Goal: Task Accomplishment & Management: Use online tool/utility

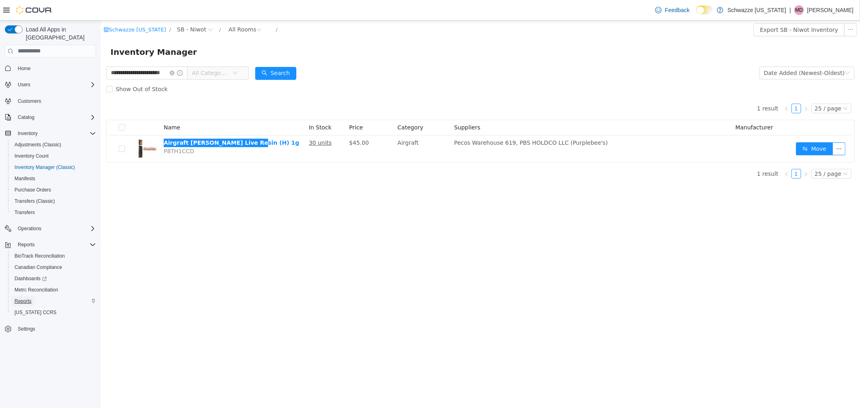
click at [29, 296] on span "Reports" at bounding box center [23, 301] width 17 height 10
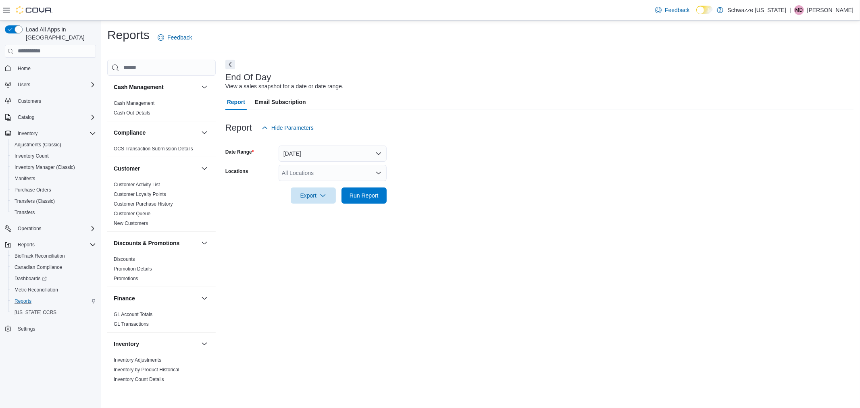
click at [343, 176] on div "All Locations" at bounding box center [333, 173] width 108 height 16
type input "***"
click at [355, 190] on div "SB - Niwot" at bounding box center [332, 186] width 98 height 8
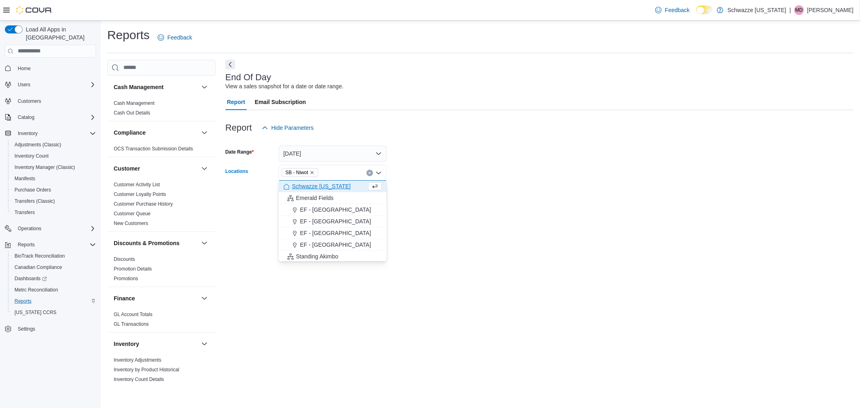
click at [446, 207] on div at bounding box center [539, 209] width 628 height 10
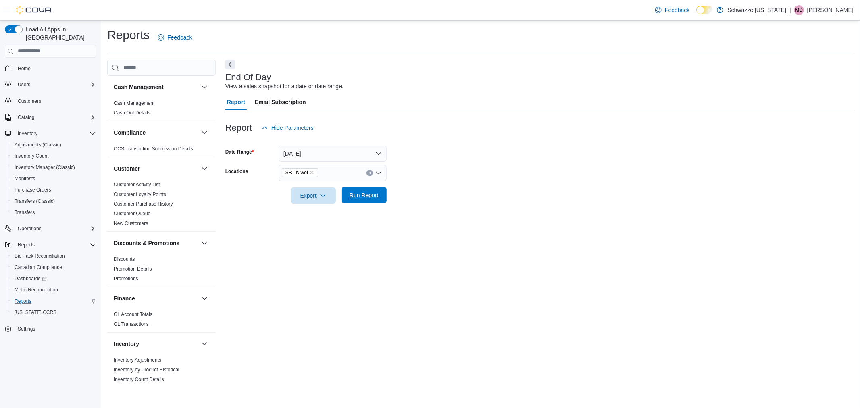
click at [364, 196] on span "Run Report" at bounding box center [364, 195] width 29 height 8
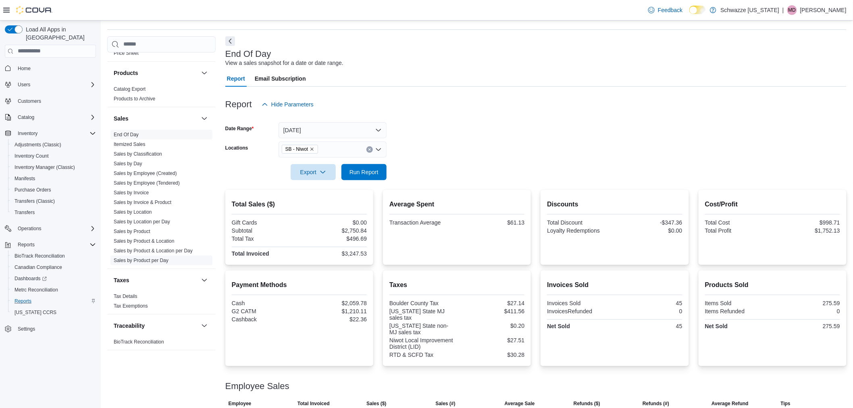
scroll to position [45, 0]
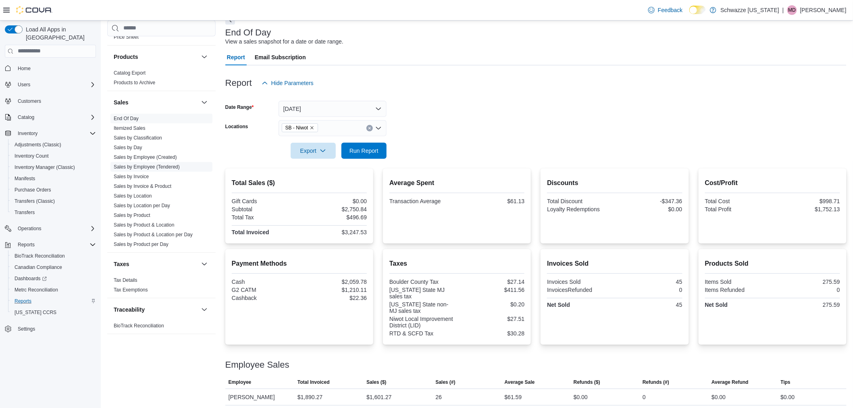
click at [140, 203] on link "Sales by Location per Day" at bounding box center [142, 206] width 56 height 6
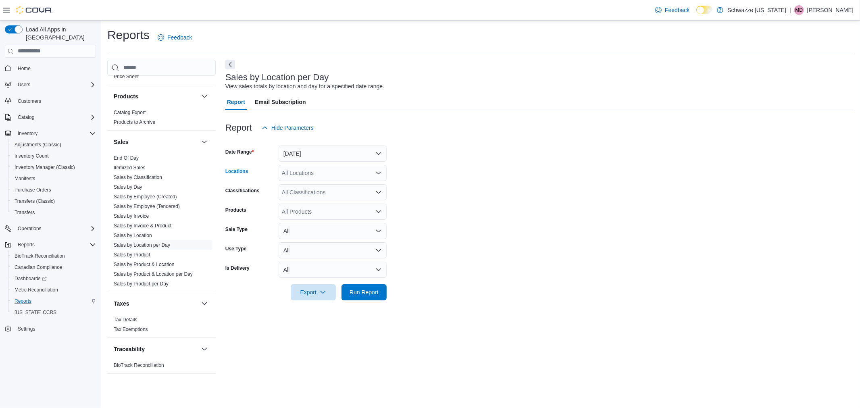
click at [299, 172] on div "All Locations" at bounding box center [333, 173] width 108 height 16
type input "***"
drag, startPoint x: 318, startPoint y: 189, endPoint x: 312, endPoint y: 177, distance: 13.3
click at [318, 188] on span "SB - Niwot" at bounding box center [313, 186] width 27 height 8
click at [300, 157] on button "[DATE]" at bounding box center [333, 154] width 108 height 16
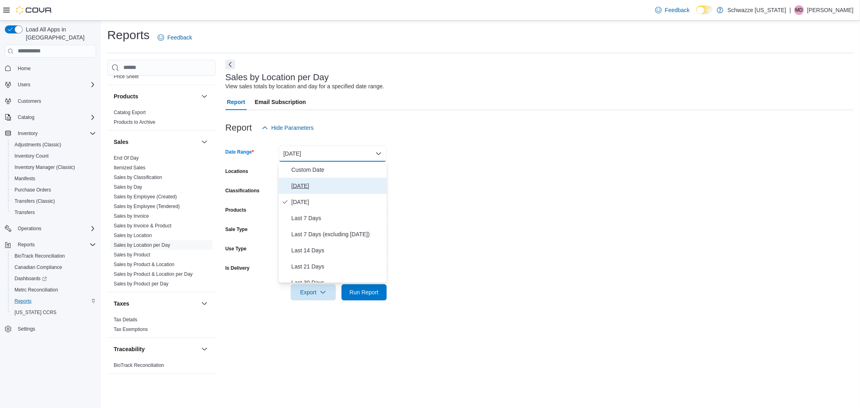
drag, startPoint x: 304, startPoint y: 179, endPoint x: 337, endPoint y: 181, distance: 33.5
click at [305, 180] on button "[DATE]" at bounding box center [333, 186] width 108 height 16
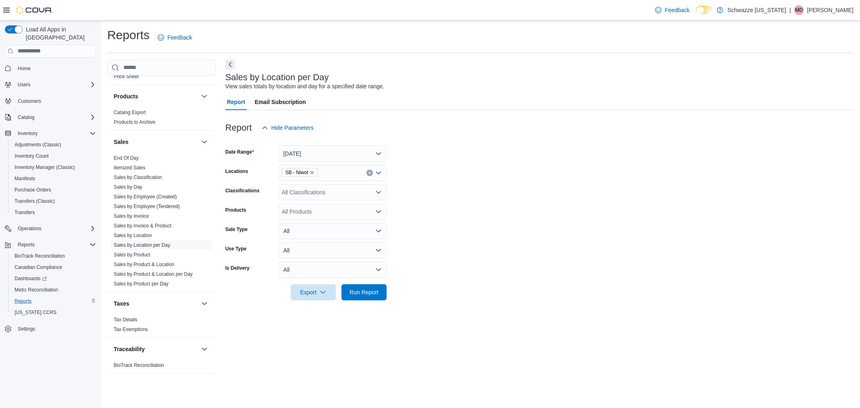
click at [483, 183] on form "Date Range Today Locations SB - Niwot Classifications All Classifications Produ…" at bounding box center [539, 218] width 628 height 164
click at [367, 289] on span "Run Report" at bounding box center [364, 292] width 29 height 8
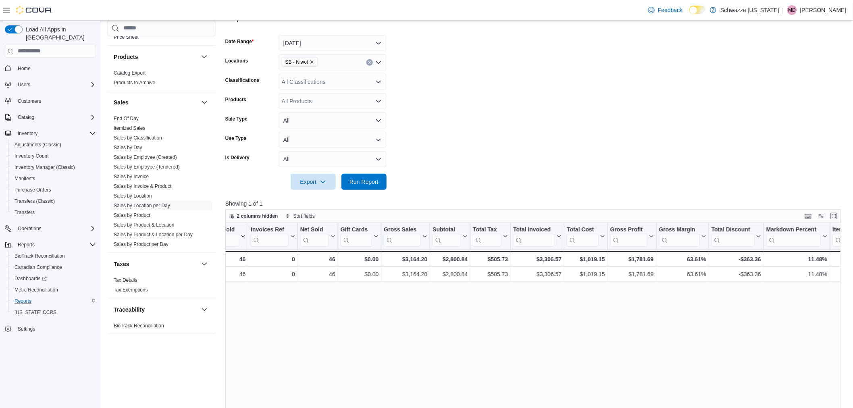
scroll to position [89, 0]
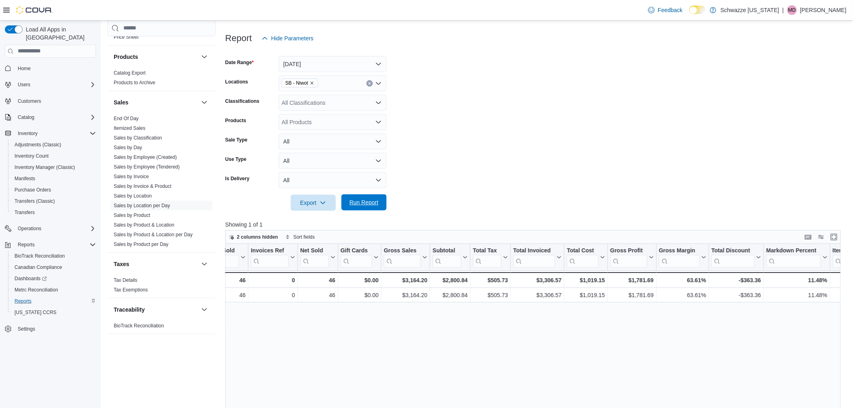
click at [354, 204] on span "Run Report" at bounding box center [364, 202] width 29 height 8
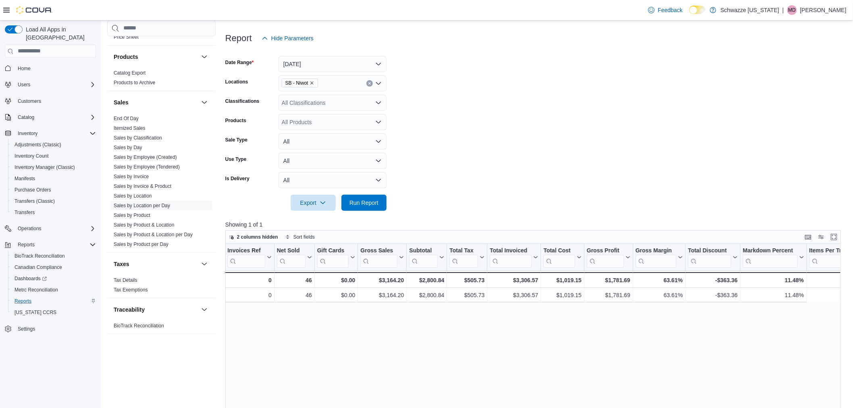
scroll to position [0, 0]
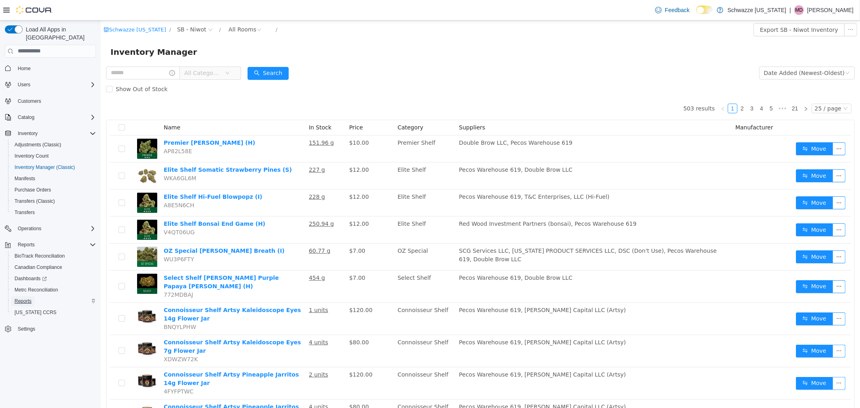
click at [23, 296] on span "Reports" at bounding box center [23, 301] width 17 height 10
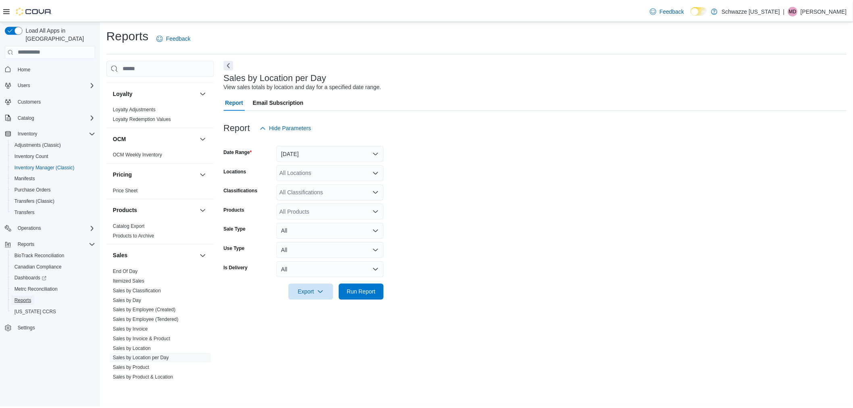
scroll to position [507, 0]
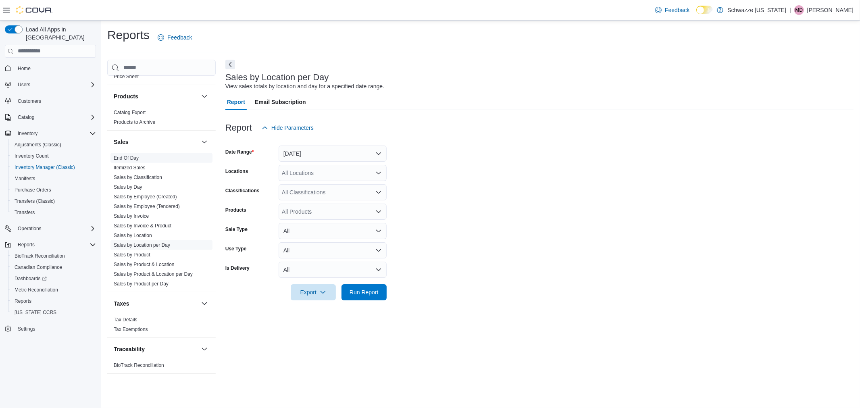
click at [135, 158] on link "End Of Day" at bounding box center [126, 158] width 25 height 6
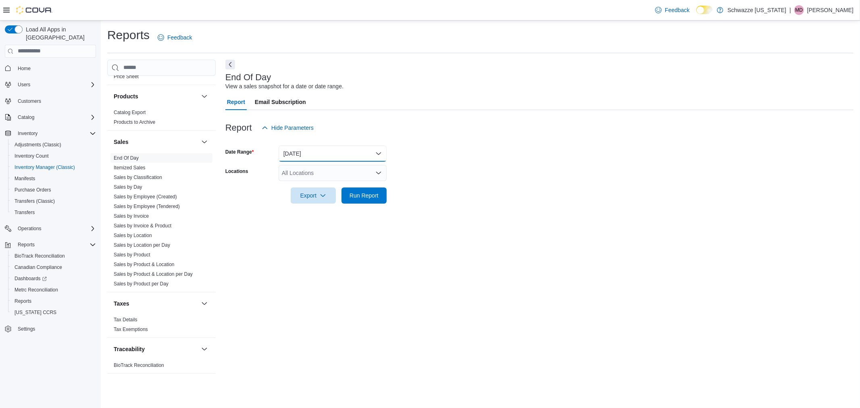
click at [307, 150] on button "[DATE]" at bounding box center [333, 154] width 108 height 16
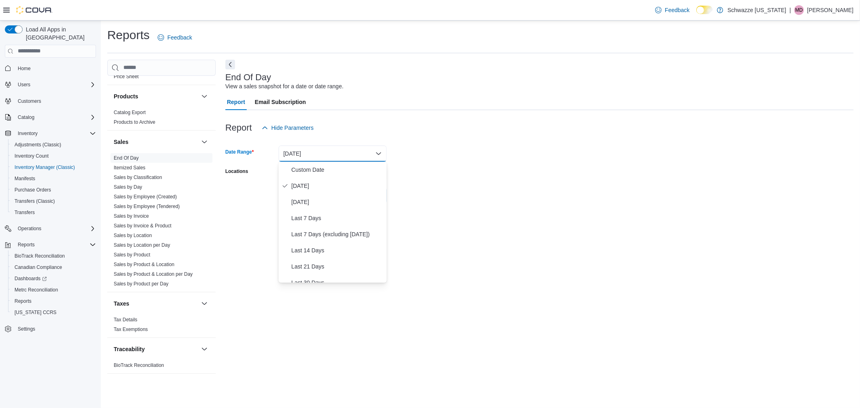
click at [306, 150] on button "[DATE]" at bounding box center [333, 154] width 108 height 16
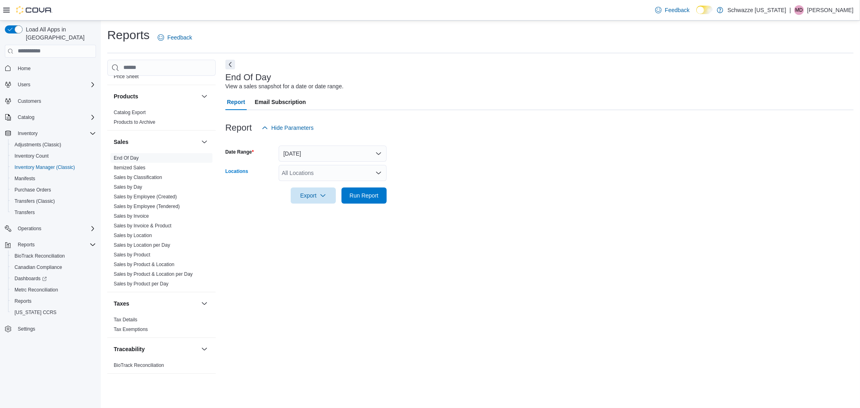
click at [316, 171] on div "All Locations" at bounding box center [333, 173] width 108 height 16
type input "***"
click at [329, 184] on div "SB - Niwot" at bounding box center [332, 186] width 98 height 8
drag, startPoint x: 454, startPoint y: 195, endPoint x: 442, endPoint y: 197, distance: 11.9
click at [450, 196] on form "Date Range [DATE] Locations SB - Niwot Export Run Report" at bounding box center [539, 170] width 628 height 68
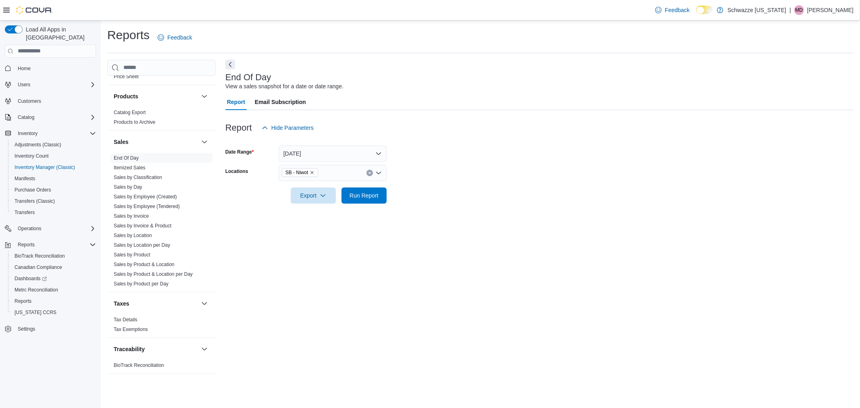
click at [387, 198] on form "Date Range [DATE] Locations SB - Niwot Export Run Report" at bounding box center [539, 170] width 628 height 68
click at [379, 196] on span "Run Report" at bounding box center [363, 195] width 35 height 16
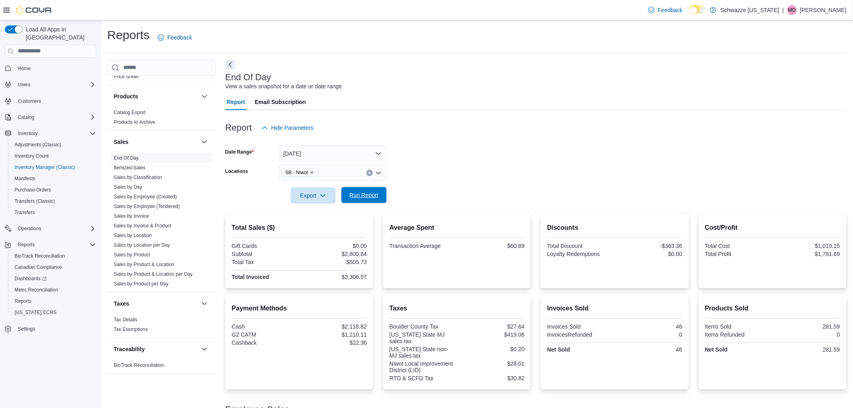
click at [380, 202] on span "Run Report" at bounding box center [363, 195] width 35 height 16
click at [367, 199] on span "Run Report" at bounding box center [364, 195] width 29 height 8
click at [351, 196] on span "Run Report" at bounding box center [364, 195] width 29 height 8
click at [356, 192] on span "Run Report" at bounding box center [364, 195] width 29 height 8
